Goal: Task Accomplishment & Management: Manage account settings

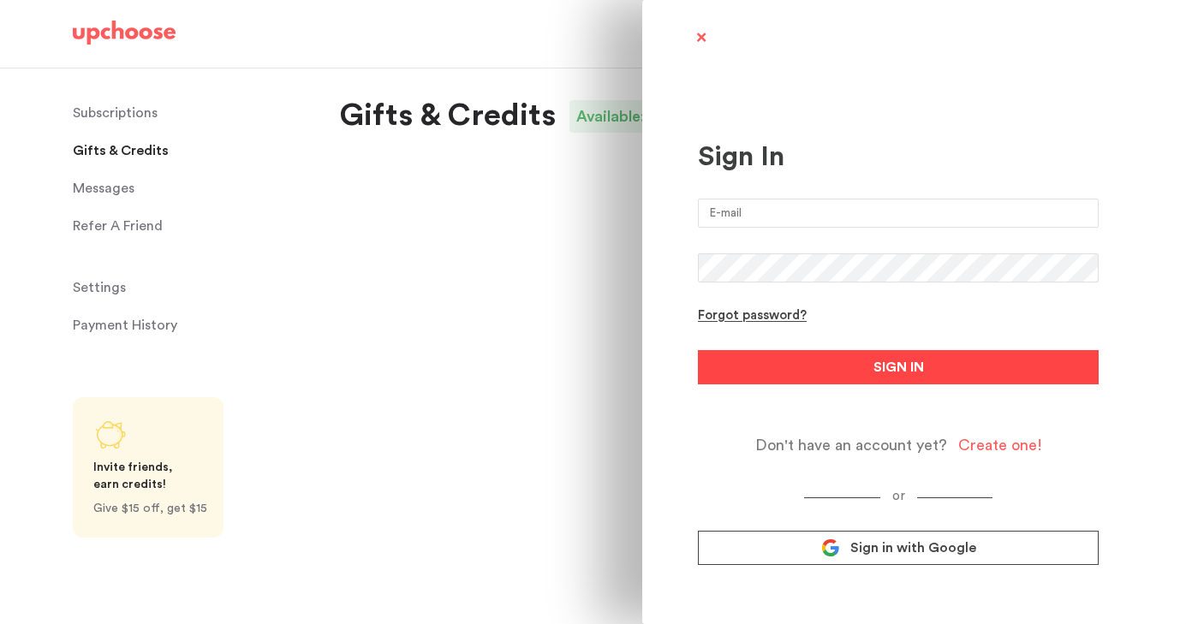
type input "[EMAIL_ADDRESS][DOMAIN_NAME]"
click at [751, 369] on button "SIGN IN" at bounding box center [898, 367] width 401 height 34
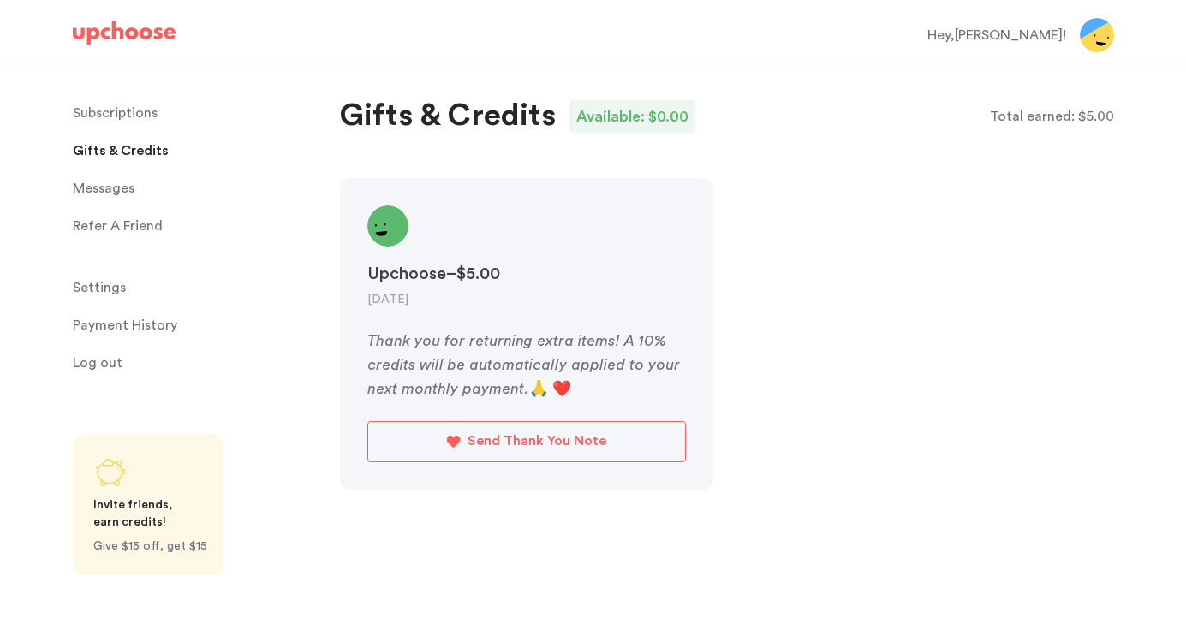
click at [113, 116] on p "Subscriptions" at bounding box center [115, 113] width 85 height 34
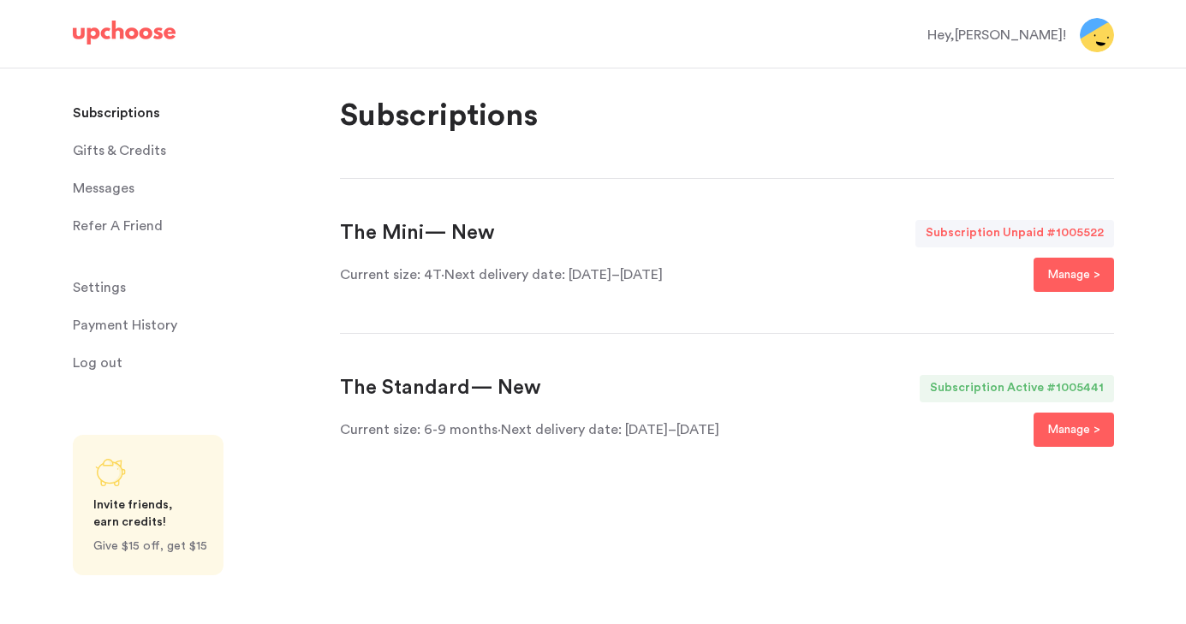
click at [551, 432] on span "· Next delivery date: [DATE]–[DATE]" at bounding box center [608, 430] width 222 height 14
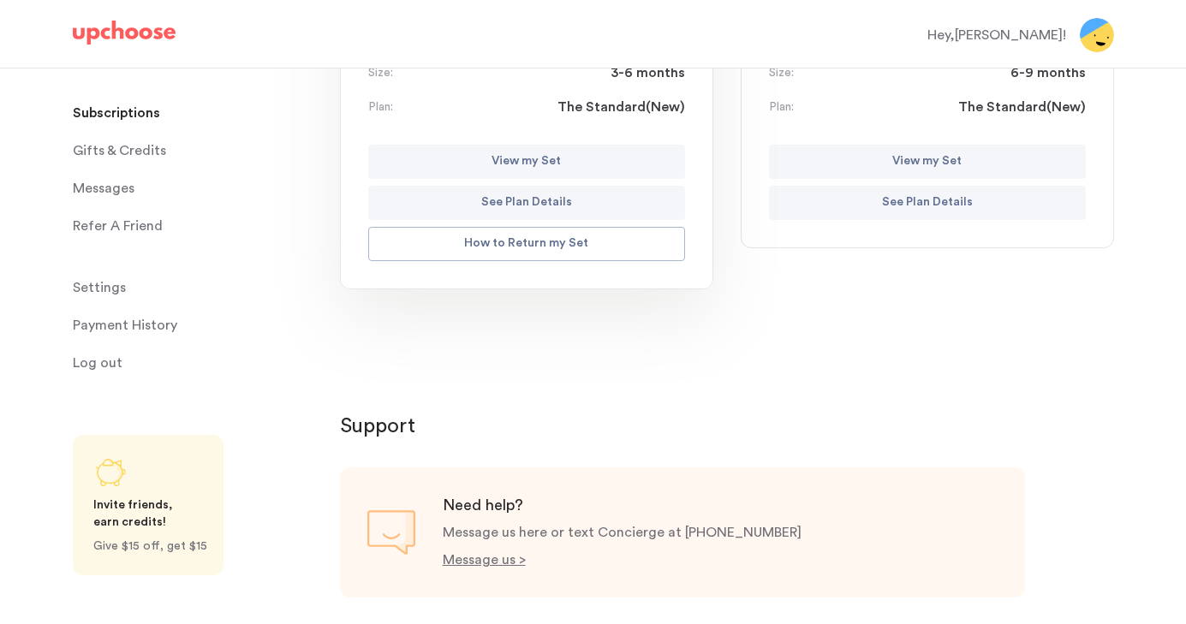
scroll to position [248, 0]
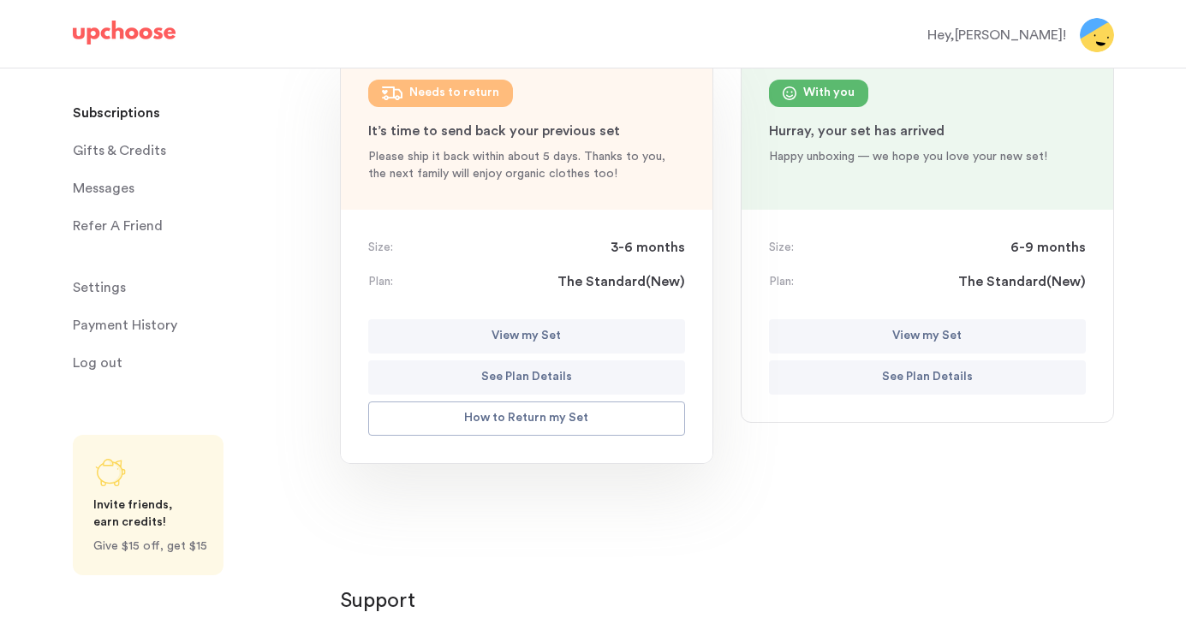
click at [843, 379] on button "See Plan Details" at bounding box center [927, 377] width 317 height 34
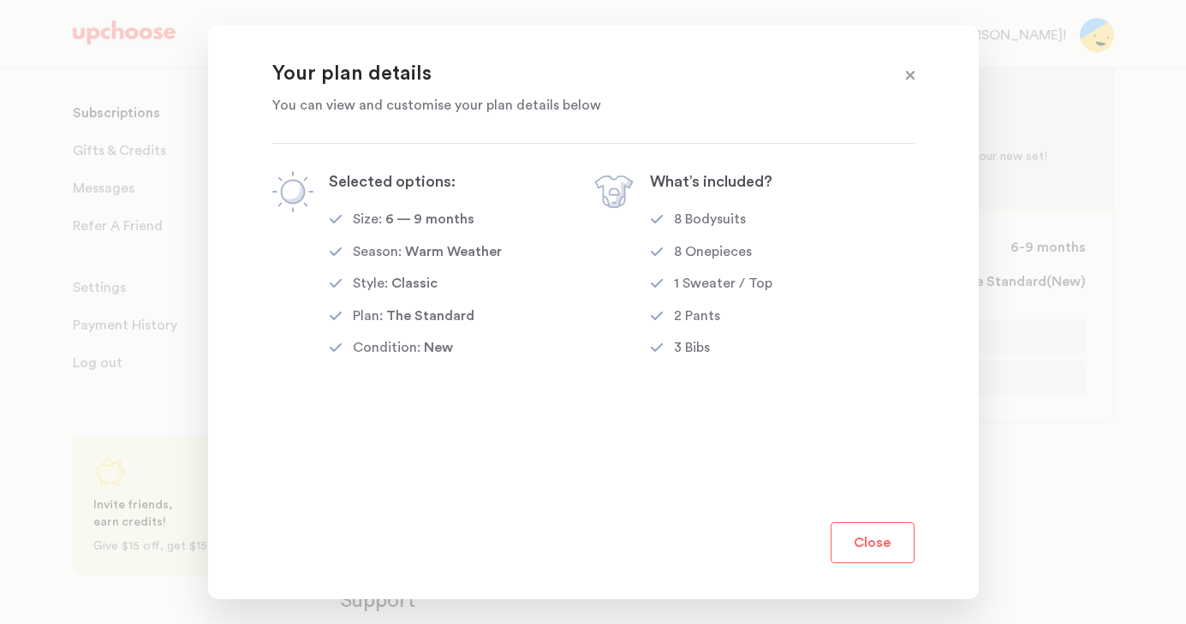
click at [878, 534] on button "Close" at bounding box center [872, 542] width 84 height 41
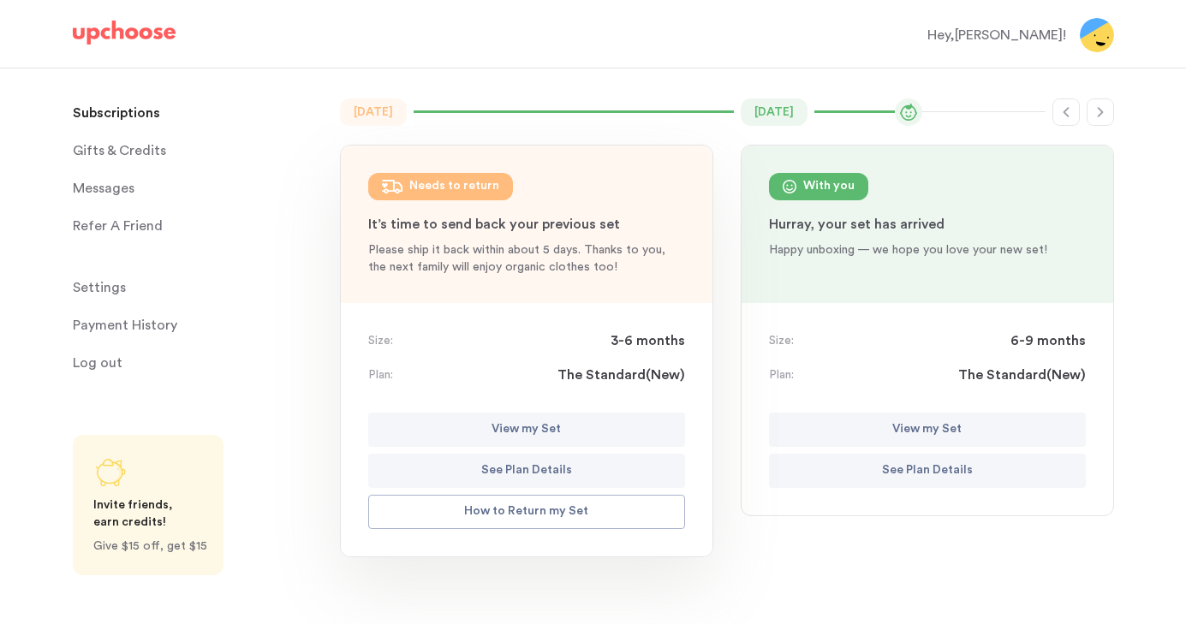
scroll to position [19, 0]
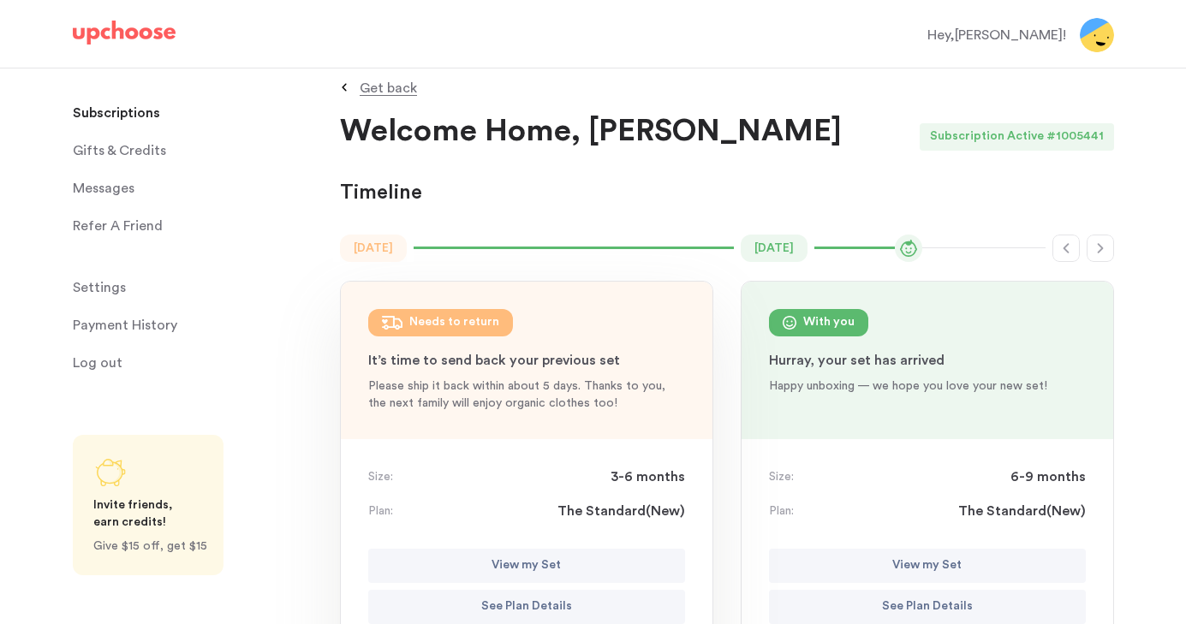
click at [382, 86] on p "Get back" at bounding box center [388, 88] width 57 height 14
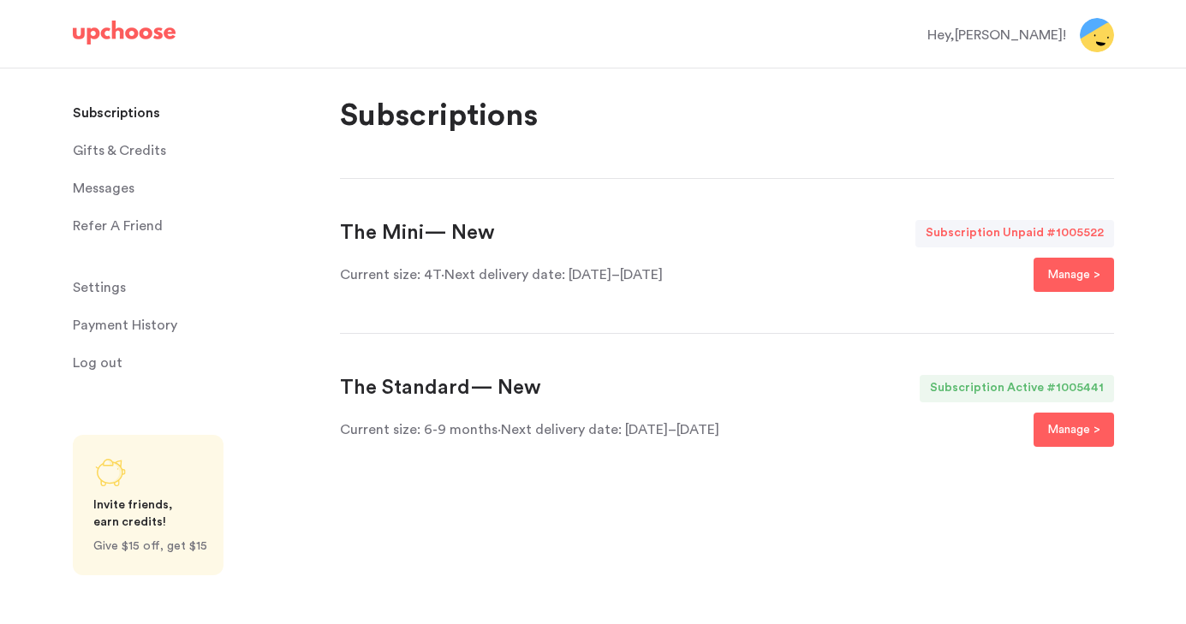
scroll to position [0, 0]
